Goal: Transaction & Acquisition: Download file/media

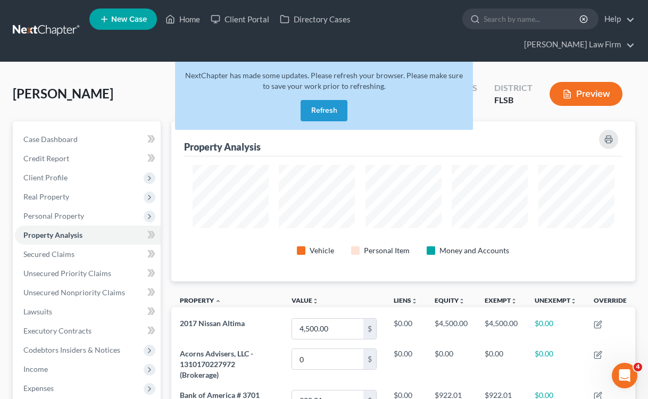
click at [329, 100] on button "Refresh" at bounding box center [324, 110] width 47 height 21
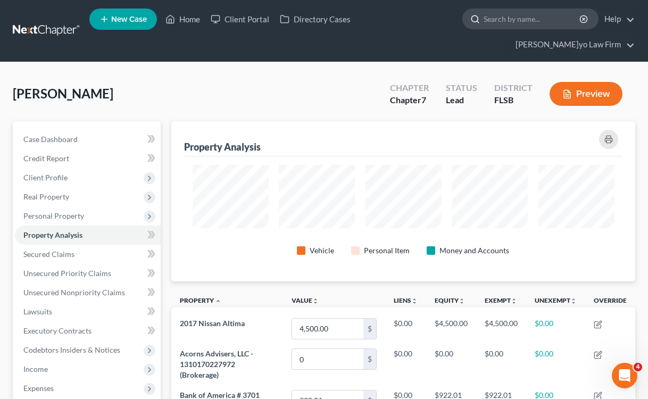
click at [484, 22] on input "search" at bounding box center [532, 19] width 97 height 20
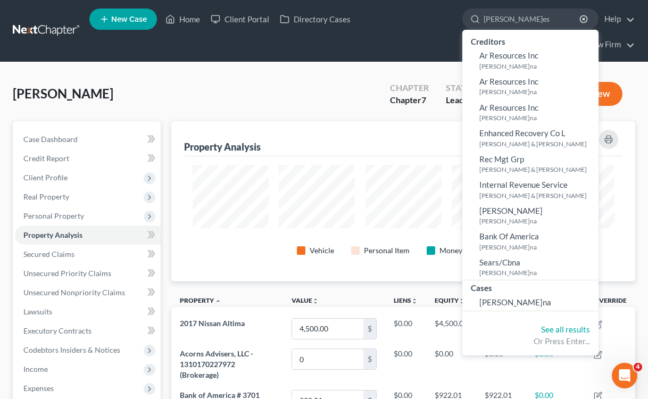
type input "reyes"
click at [247, 75] on div "Derr, Angela Upgraded Chapter Chapter 7 Status Lead District FLSB Preview" at bounding box center [324, 98] width 623 height 46
click at [484, 24] on input "reyes" at bounding box center [532, 19] width 97 height 20
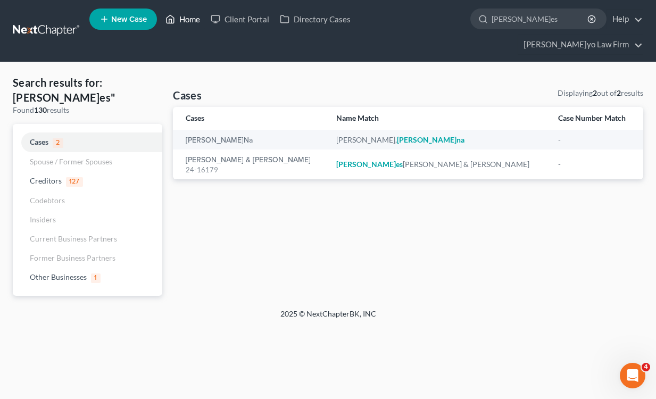
click at [189, 24] on link "Home" at bounding box center [182, 19] width 45 height 19
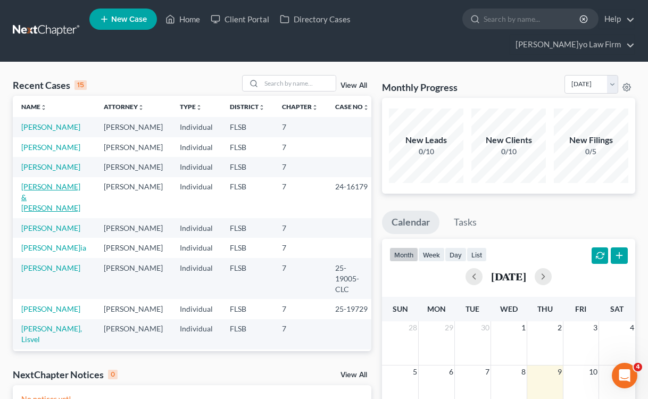
click at [52, 202] on link "Reyes, Ernesto & Zuleydi" at bounding box center [50, 197] width 59 height 30
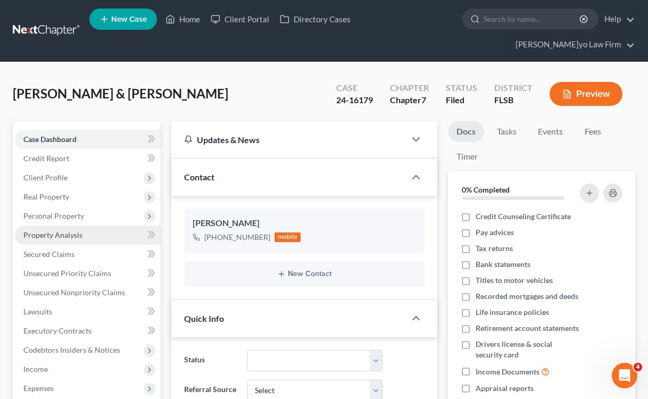
click at [68, 230] on span "Property Analysis" at bounding box center [52, 234] width 59 height 9
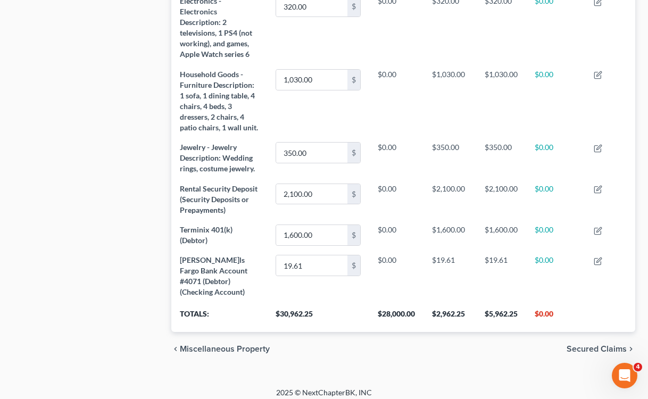
scroll to position [684, 0]
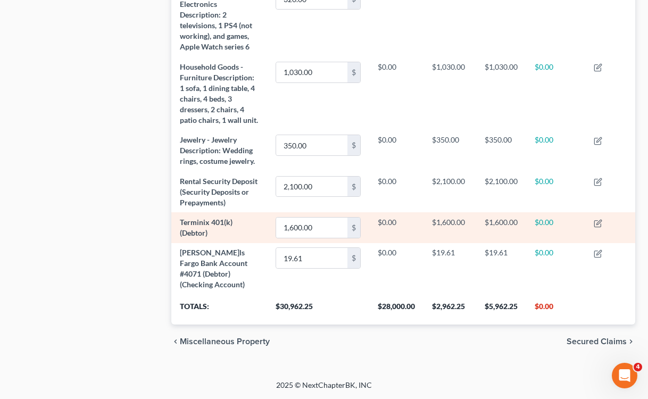
click at [221, 221] on span "Terminix 401(k) (Debtor)" at bounding box center [206, 228] width 53 height 20
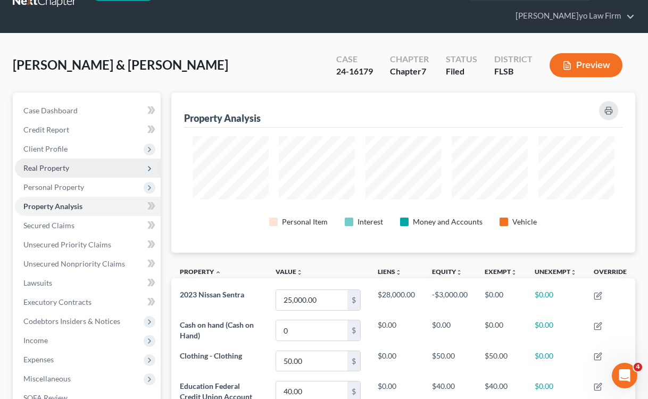
scroll to position [0, 0]
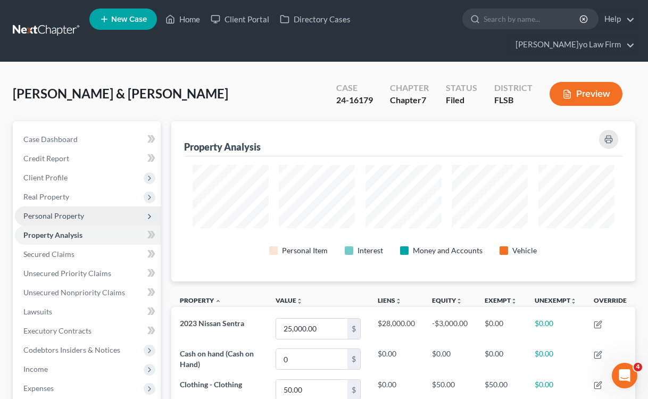
click at [72, 211] on span "Personal Property" at bounding box center [53, 215] width 61 height 9
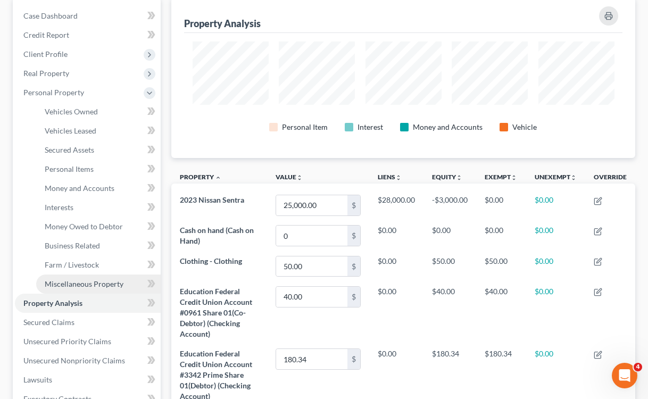
click at [73, 279] on span "Miscellaneous Property" at bounding box center [84, 283] width 79 height 9
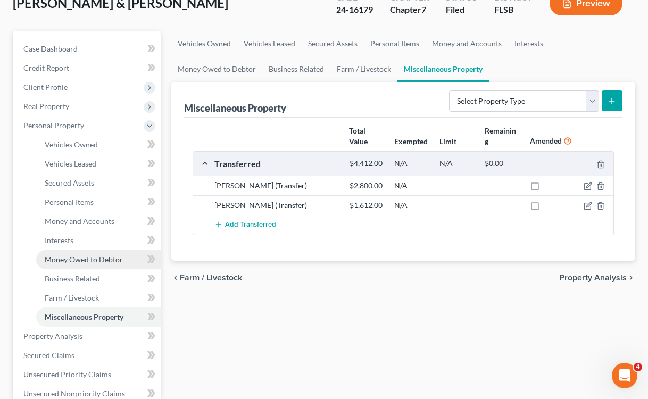
scroll to position [91, 0]
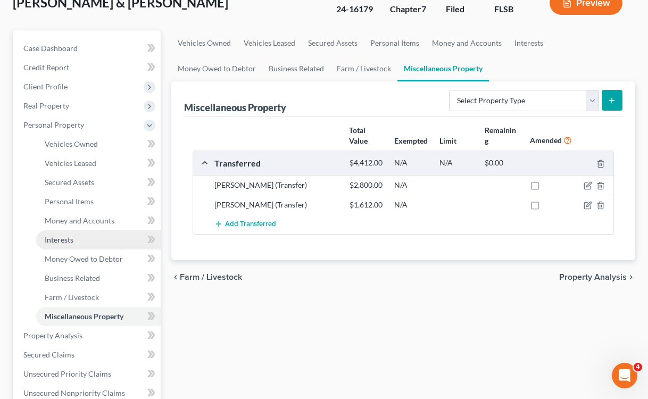
click at [65, 235] on span "Interests" at bounding box center [59, 239] width 29 height 9
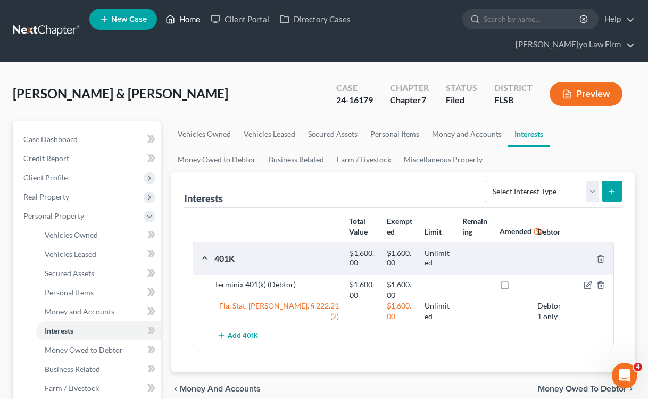
click at [193, 21] on link "Home" at bounding box center [182, 19] width 45 height 19
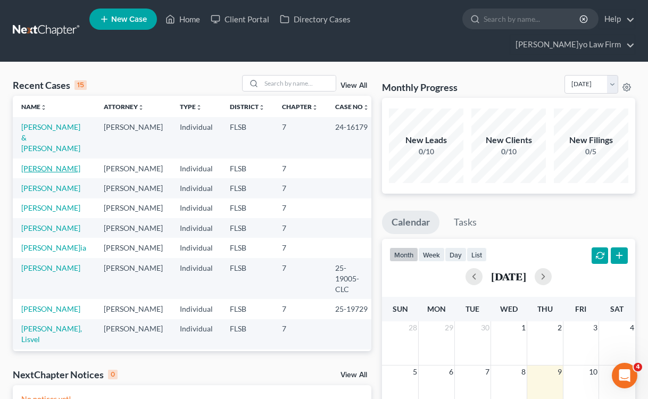
click at [53, 164] on link "[PERSON_NAME]" at bounding box center [50, 168] width 59 height 9
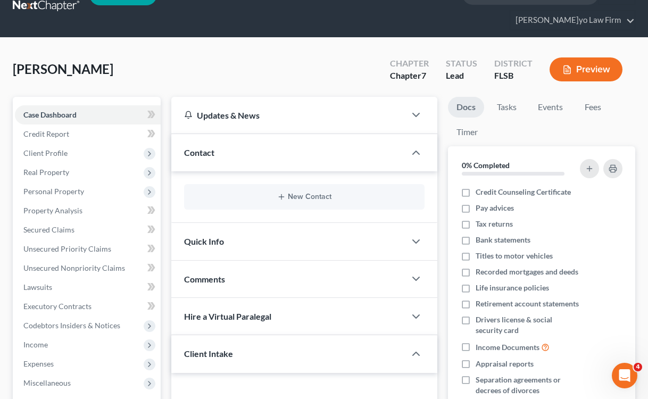
scroll to position [34, 0]
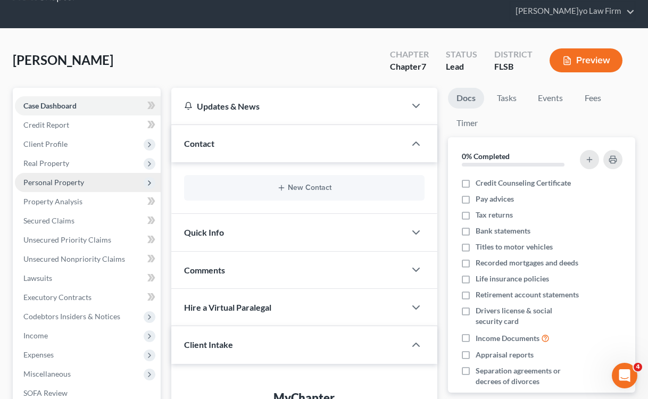
click at [49, 178] on span "Personal Property" at bounding box center [53, 182] width 61 height 9
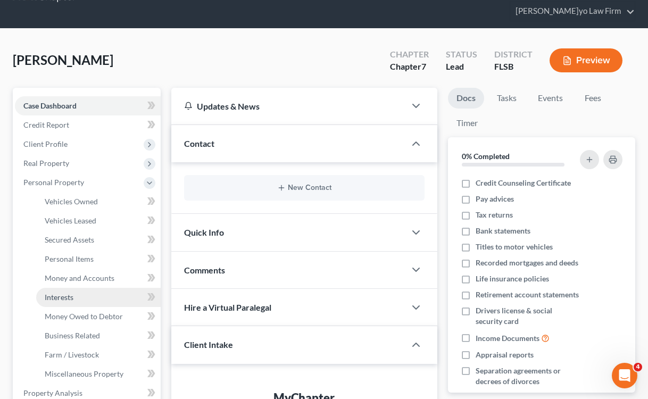
click at [61, 293] on span "Interests" at bounding box center [59, 297] width 29 height 9
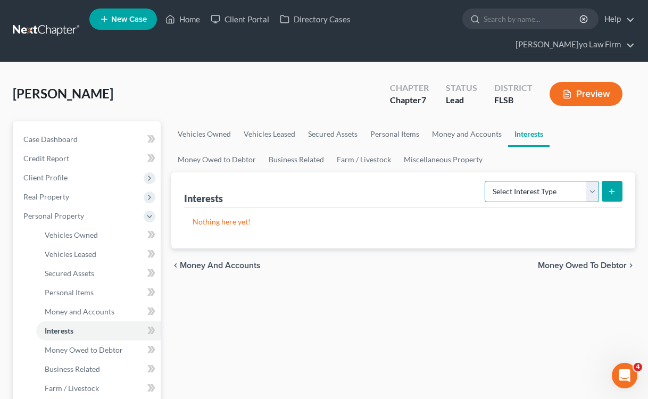
click at [594, 181] on select "Select Interest Type 401K Annuity Bond Education IRA Government Bond Government…" at bounding box center [542, 191] width 114 height 21
select select "401k"
click at [616, 181] on button "submit" at bounding box center [612, 191] width 21 height 21
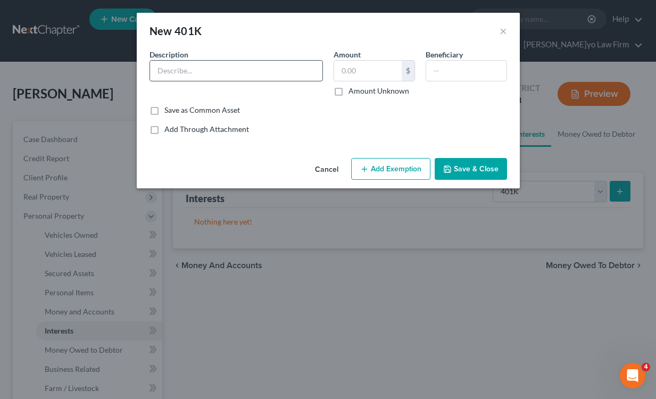
click at [212, 73] on input "text" at bounding box center [236, 71] width 172 height 20
type input "La Scuola 401K"
click at [353, 72] on input "text" at bounding box center [368, 71] width 68 height 20
type input "2,700"
click at [382, 126] on div "Add Through Attachment" at bounding box center [329, 129] width 358 height 11
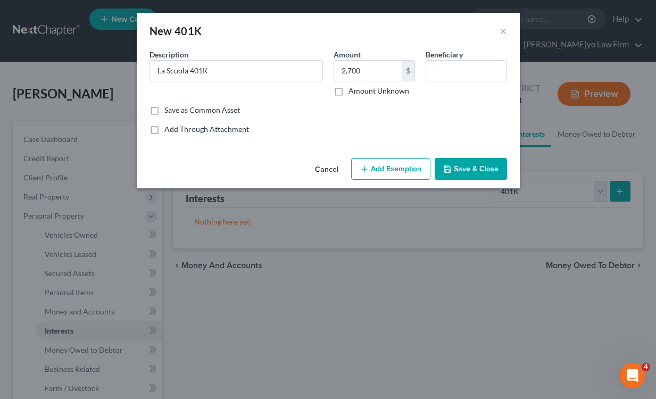
click at [381, 168] on button "Add Exemption" at bounding box center [390, 169] width 79 height 22
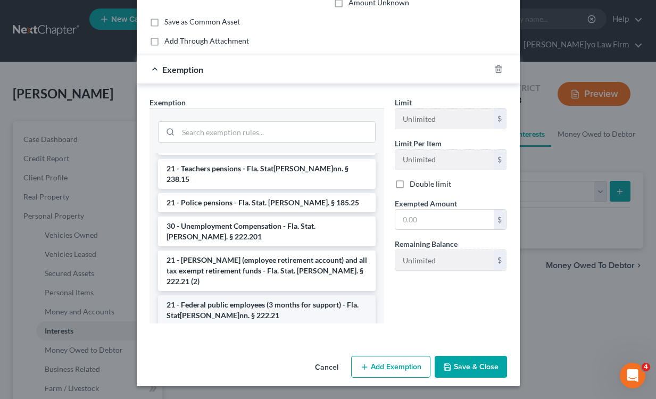
scroll to position [129, 0]
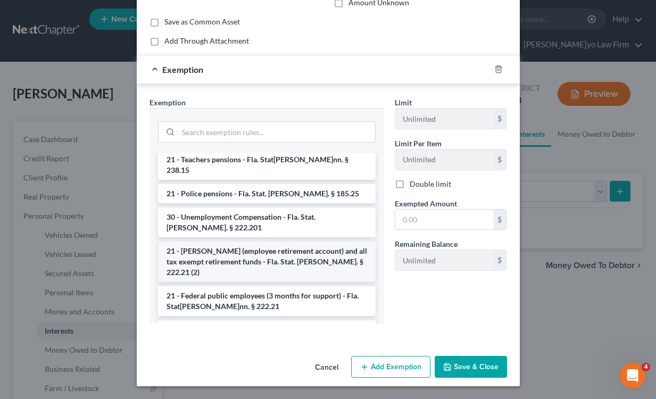
click at [291, 242] on li "21 - ERISA (employee retirement account) and all tax exempt retirement funds - …" at bounding box center [267, 262] width 218 height 40
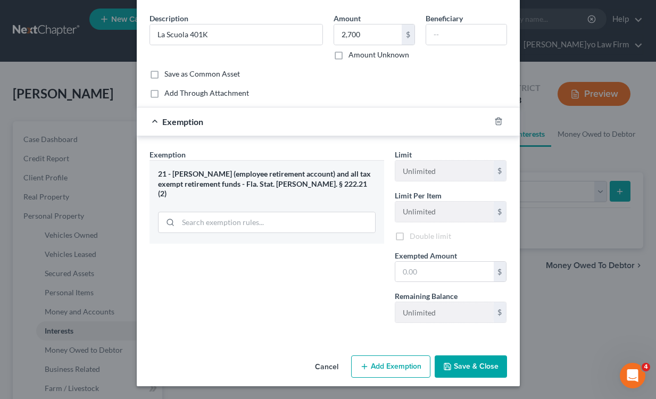
scroll to position [38, 0]
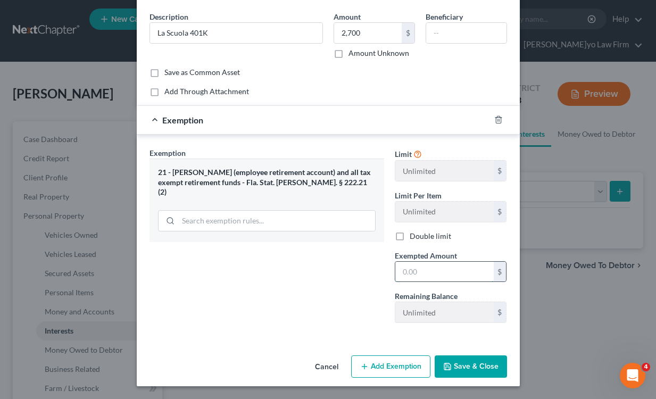
click at [415, 270] on input "text" at bounding box center [444, 272] width 98 height 20
type input "2,700"
click at [313, 287] on div "Exemption Set must be selected for CA. Exemption * 21 - ERISA (employee retirem…" at bounding box center [266, 239] width 245 height 184
click at [483, 366] on button "Save & Close" at bounding box center [471, 366] width 72 height 22
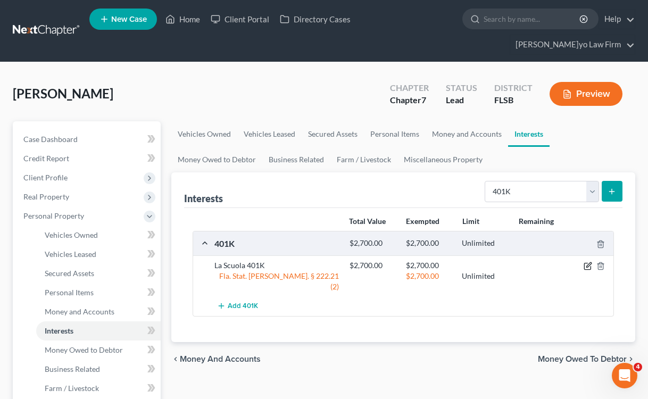
click at [589, 263] on icon "button" at bounding box center [588, 265] width 5 height 5
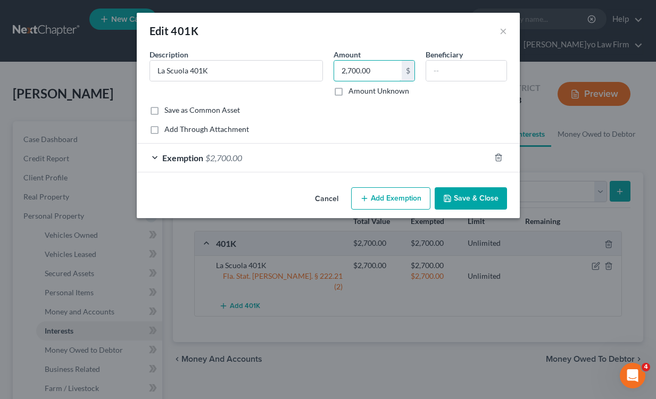
drag, startPoint x: 376, startPoint y: 74, endPoint x: 325, endPoint y: 62, distance: 52.4
click at [313, 63] on div "Description * La Scuola 401K Amount 2,700.00 $ Amount Unknown Beneficiary" at bounding box center [328, 77] width 368 height 56
type input "1,222,700.00"
click at [195, 159] on span "Exemption" at bounding box center [182, 158] width 41 height 10
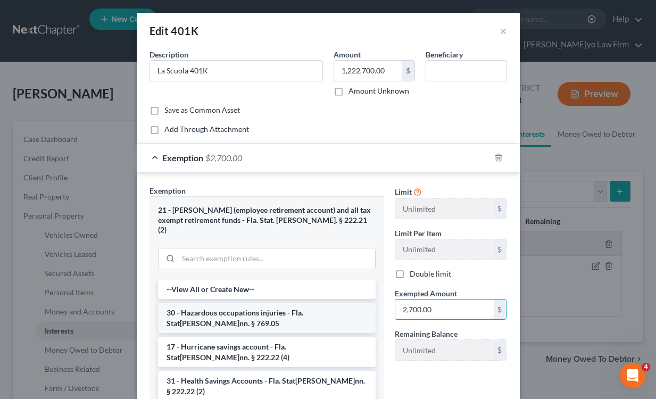
drag, startPoint x: 446, startPoint y: 306, endPoint x: 346, endPoint y: 304, distance: 100.1
click at [346, 304] on div "Exemption Set must be selected for CA. Exemption * 21 - ERISA (employee retirem…" at bounding box center [328, 322] width 368 height 274
type input "1,226.77"
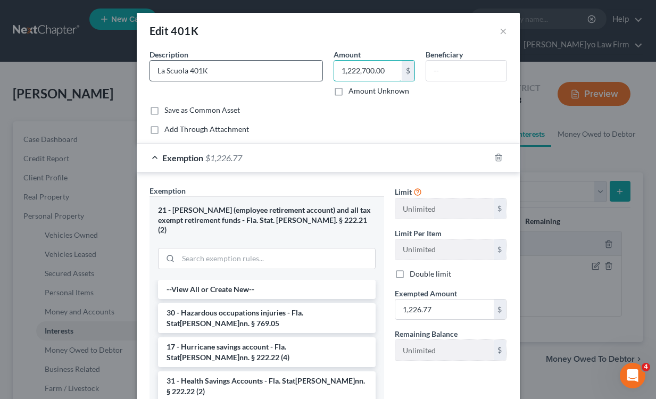
drag, startPoint x: 353, startPoint y: 72, endPoint x: 309, endPoint y: 75, distance: 44.3
click at [309, 75] on div "Description * La Scuola 401K Amount 1,222,700.00 $ Amount Unknown Beneficiary" at bounding box center [328, 77] width 368 height 56
drag, startPoint x: 386, startPoint y: 68, endPoint x: 338, endPoint y: 69, distance: 47.4
click at [338, 69] on input "1,222,700.00" at bounding box center [368, 71] width 68 height 20
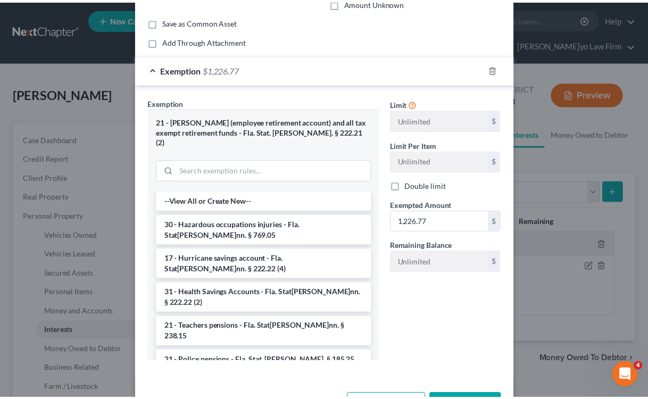
scroll to position [117, 0]
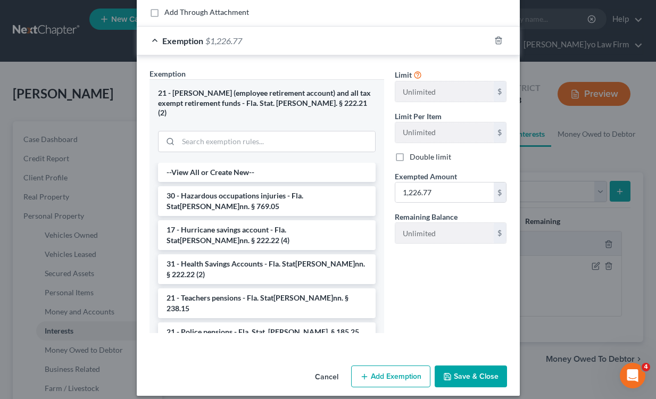
type input "1,226.77"
click at [484, 368] on button "Save & Close" at bounding box center [471, 377] width 72 height 22
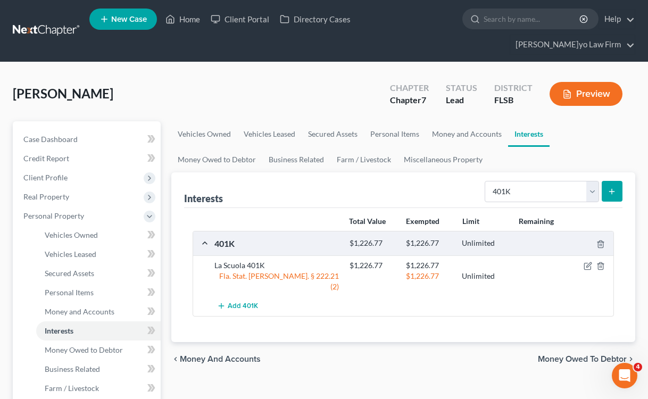
click at [610, 355] on span "Money Owed to Debtor" at bounding box center [582, 359] width 89 height 9
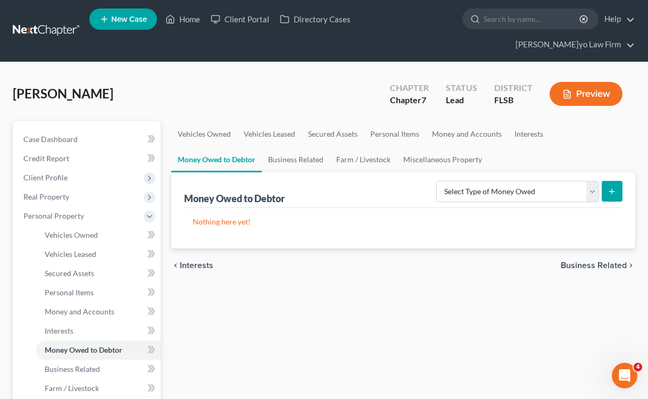
click at [598, 261] on span "Business Related" at bounding box center [594, 265] width 66 height 9
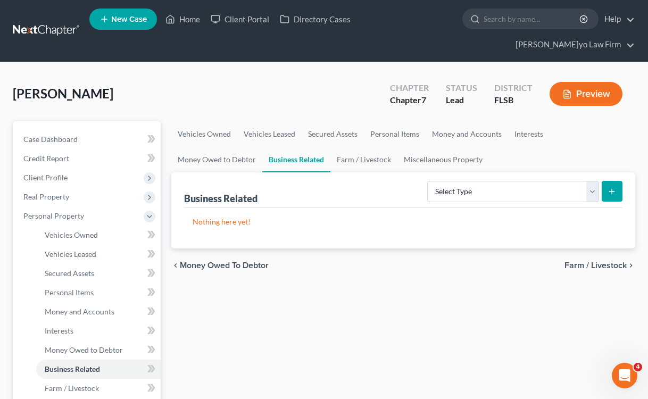
click at [598, 261] on span "Farm / Livestock" at bounding box center [596, 265] width 62 height 9
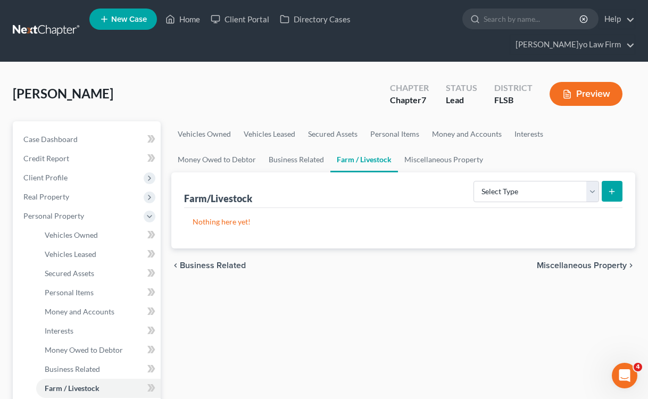
click at [598, 261] on span "Miscellaneous Property" at bounding box center [582, 265] width 90 height 9
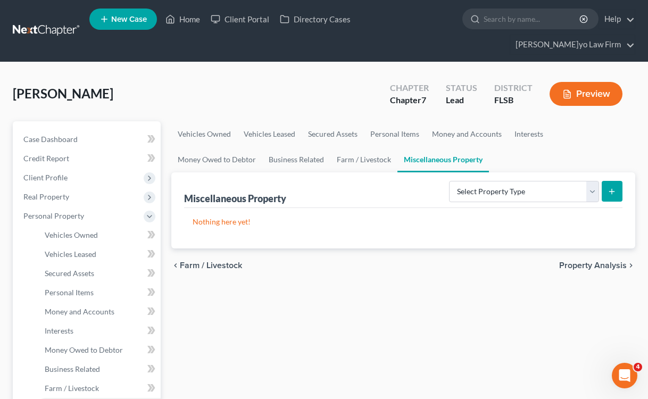
click at [598, 261] on span "Property Analysis" at bounding box center [593, 265] width 68 height 9
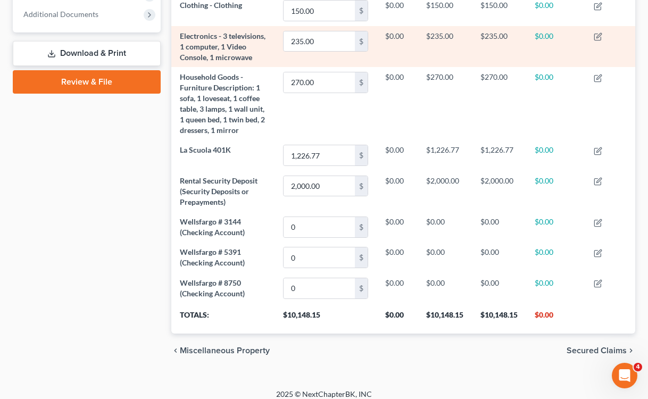
scroll to position [451, 0]
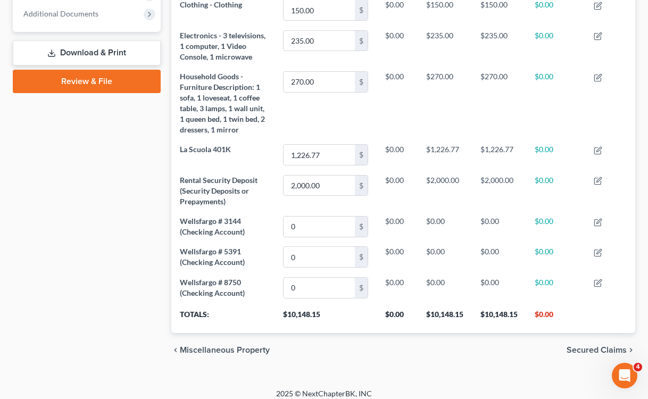
click at [593, 346] on span "Secured Claims" at bounding box center [597, 350] width 60 height 9
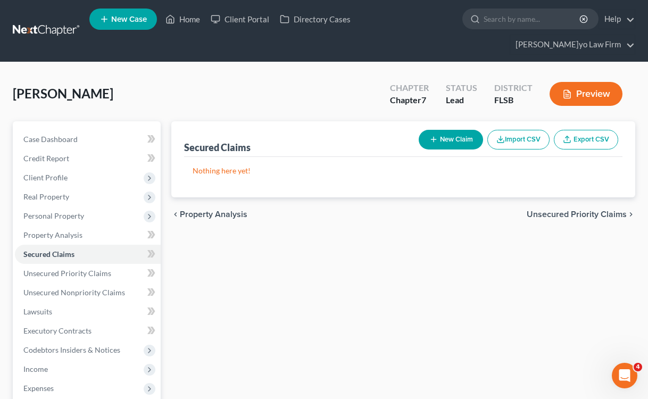
scroll to position [167, 0]
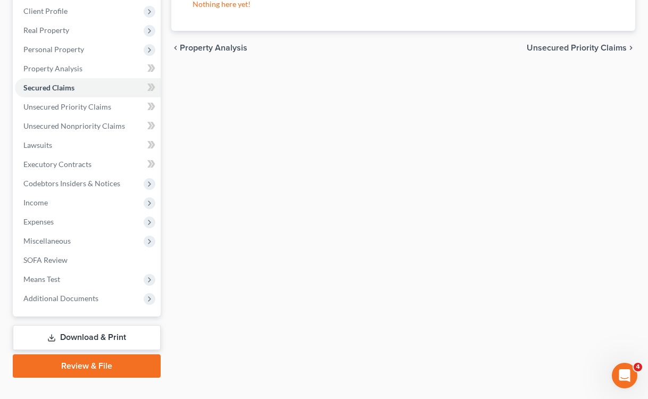
click at [70, 325] on link "Download & Print" at bounding box center [87, 337] width 148 height 25
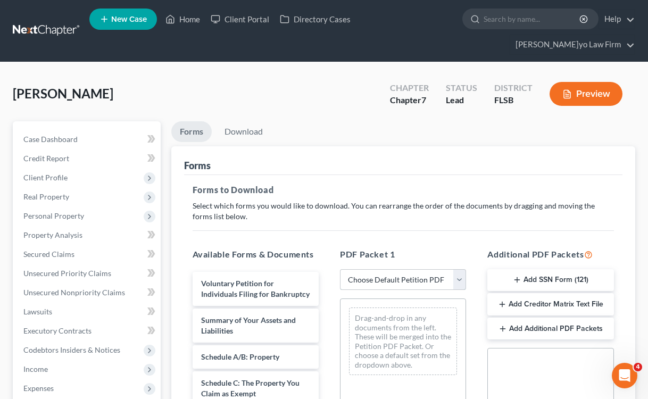
click at [461, 269] on select "Choose Default Petition PDF Packet Complete Bankruptcy Petition (all forms and …" at bounding box center [403, 279] width 126 height 21
select select "0"
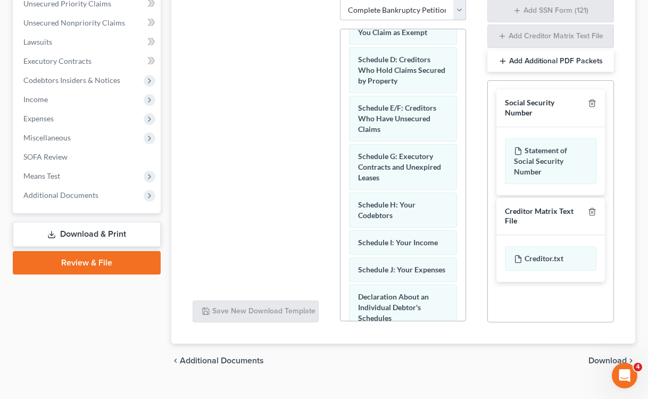
scroll to position [146, 0]
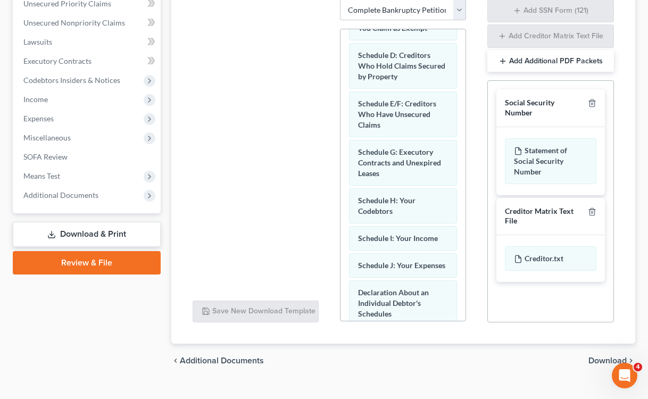
click at [602, 357] on span "Download" at bounding box center [608, 361] width 38 height 9
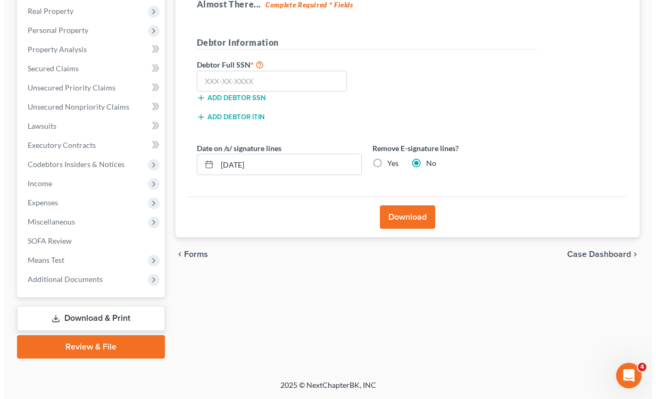
scroll to position [167, 0]
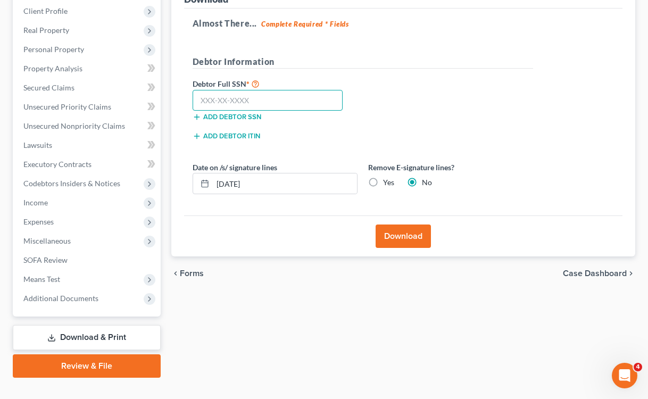
click at [236, 90] on input "text" at bounding box center [268, 100] width 151 height 21
type input "595-80-3422"
click at [409, 225] on button "Download" at bounding box center [403, 236] width 55 height 23
